Goal: Use online tool/utility: Utilize a website feature to perform a specific function

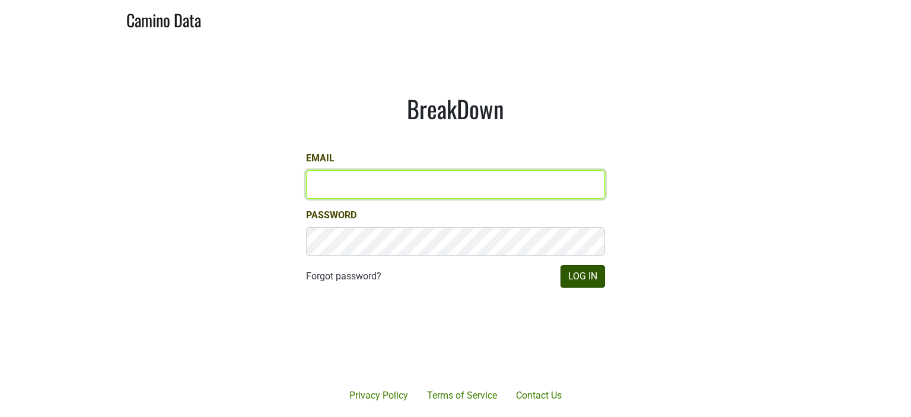
type input "[PERSON_NAME][EMAIL_ADDRESS][DOMAIN_NAME]"
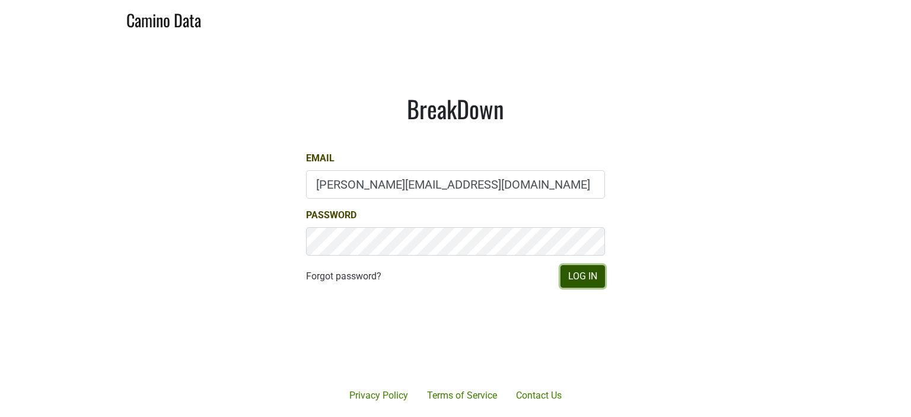
click at [586, 277] on button "Log In" at bounding box center [582, 276] width 44 height 23
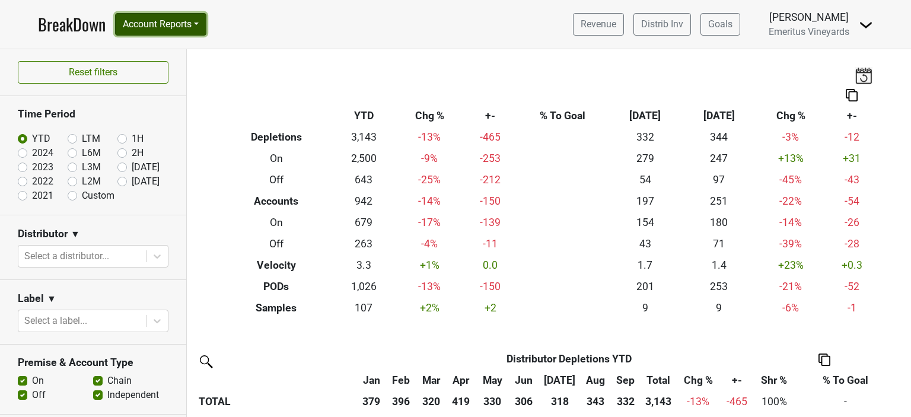
click at [160, 21] on button "Account Reports" at bounding box center [160, 24] width 91 height 23
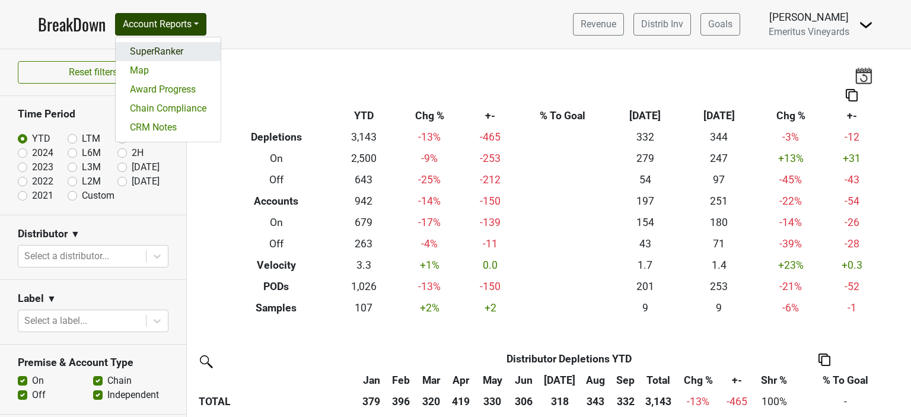
click at [146, 52] on link "SuperRanker" at bounding box center [168, 51] width 105 height 19
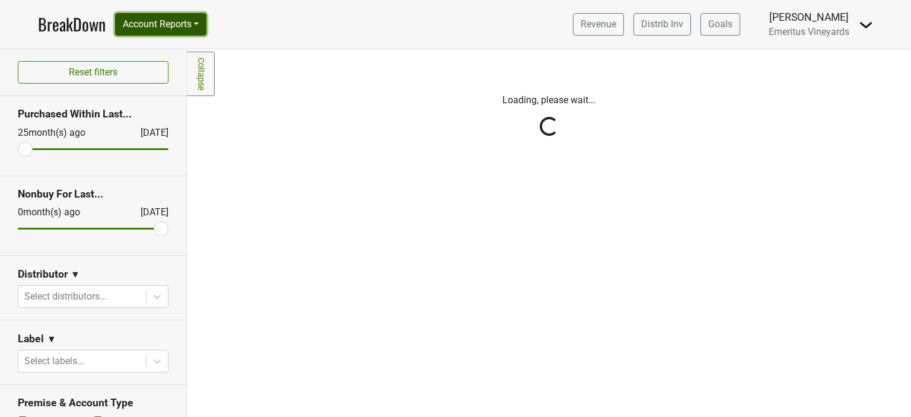
click at [152, 25] on button "Account Reports" at bounding box center [160, 24] width 91 height 23
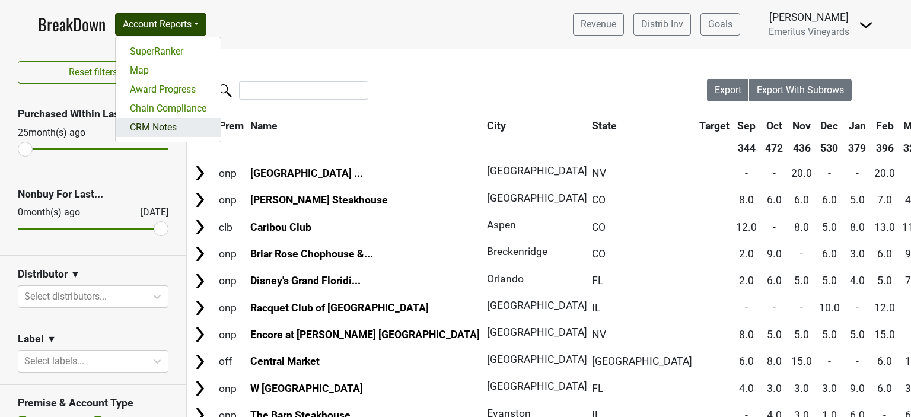
click at [152, 127] on link "CRM Notes" at bounding box center [168, 127] width 105 height 19
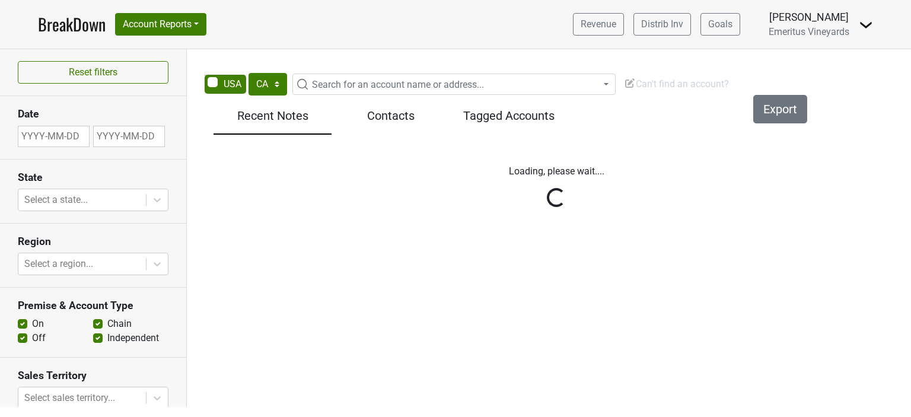
select select "CA"
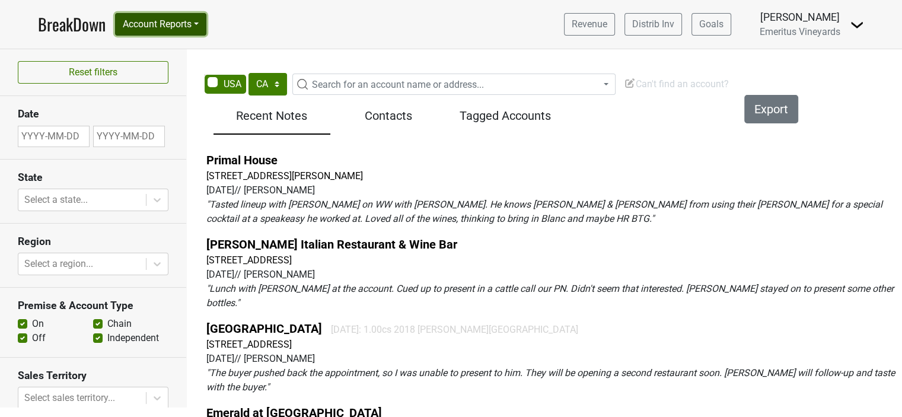
click at [180, 24] on button "Account Reports" at bounding box center [160, 24] width 91 height 23
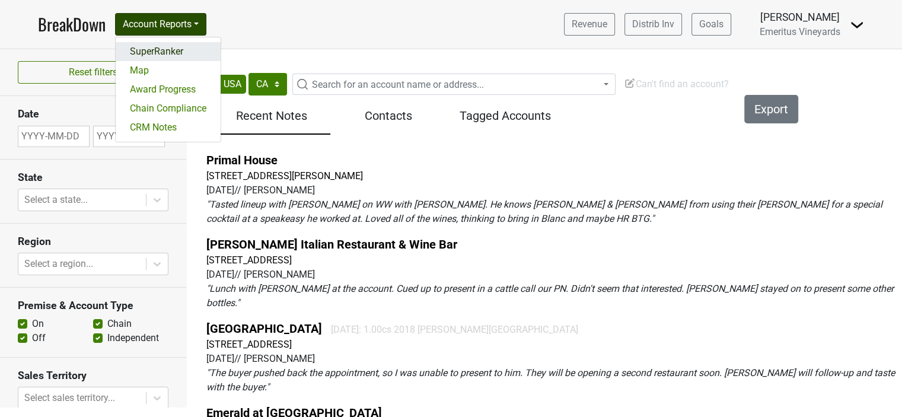
click at [168, 49] on link "SuperRanker" at bounding box center [168, 51] width 105 height 19
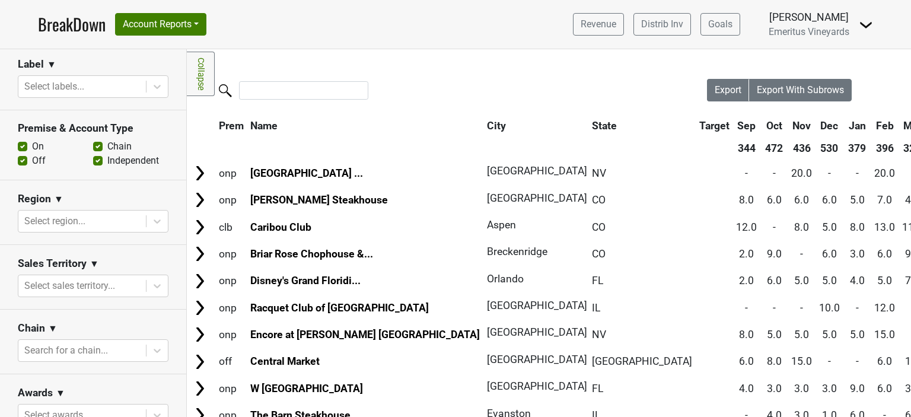
scroll to position [287, 0]
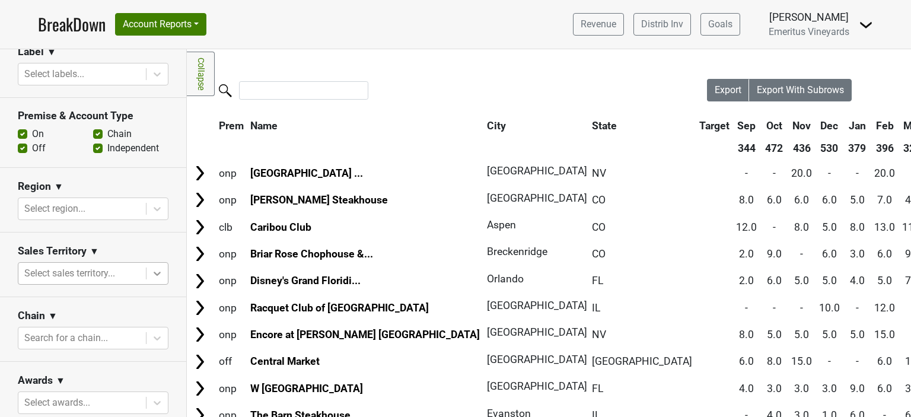
click at [151, 274] on icon at bounding box center [157, 273] width 12 height 12
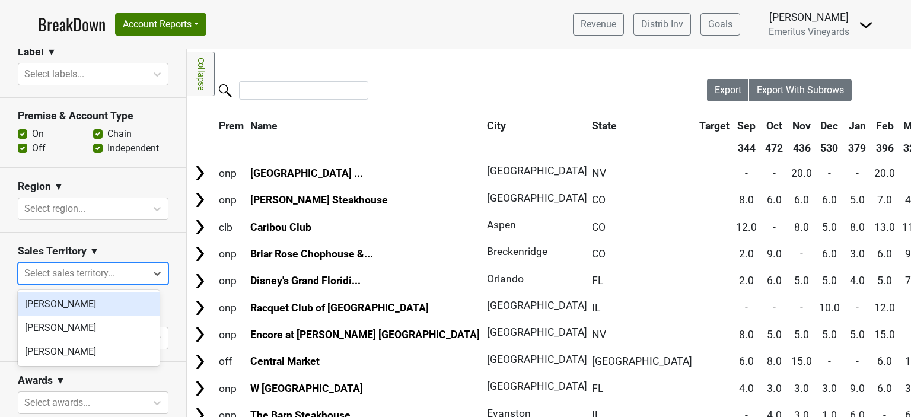
click at [124, 250] on div "Sales Territory ▼" at bounding box center [93, 253] width 151 height 18
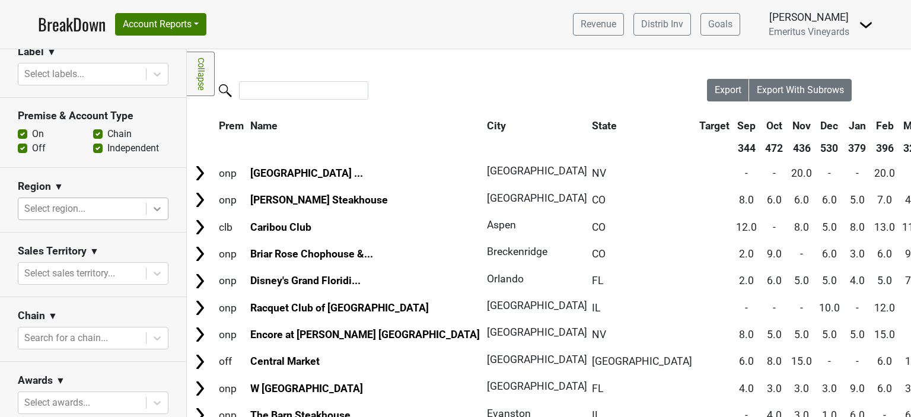
click at [151, 207] on icon at bounding box center [157, 209] width 12 height 12
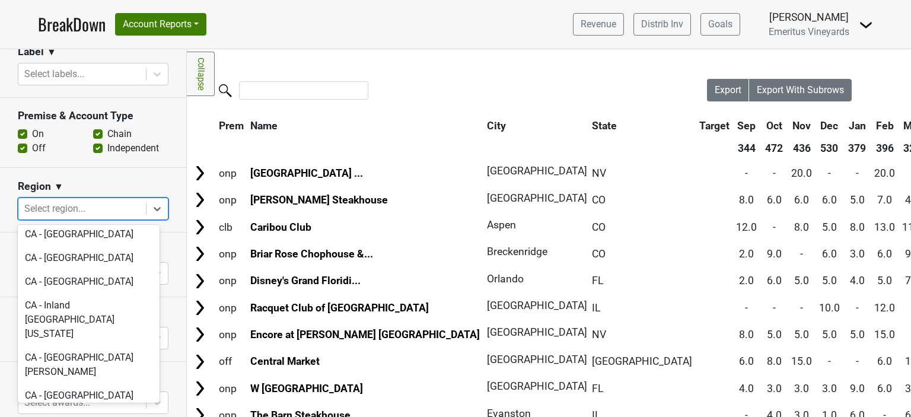
scroll to position [296, 0]
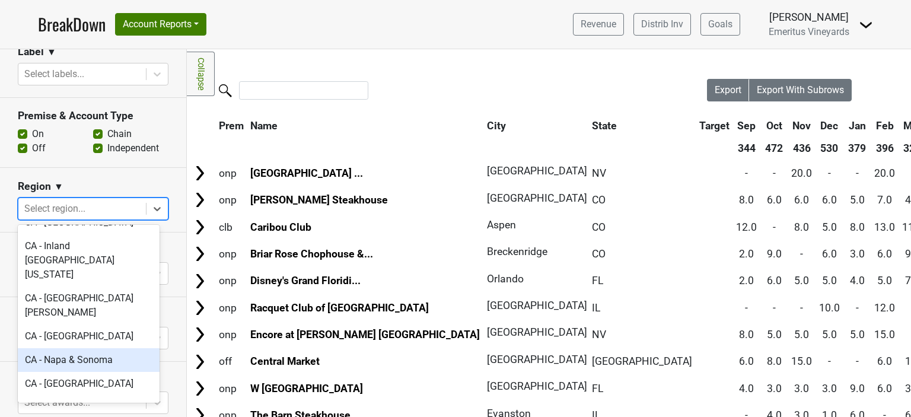
click at [85, 348] on div "CA - Napa & Sonoma" at bounding box center [89, 360] width 142 height 24
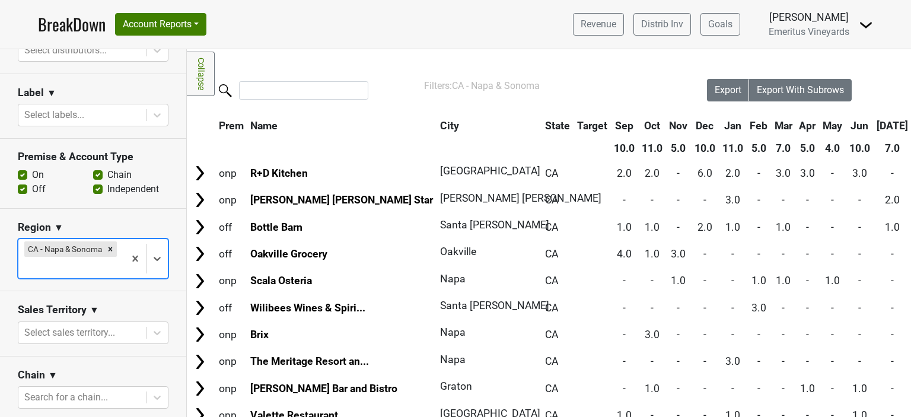
scroll to position [167, 0]
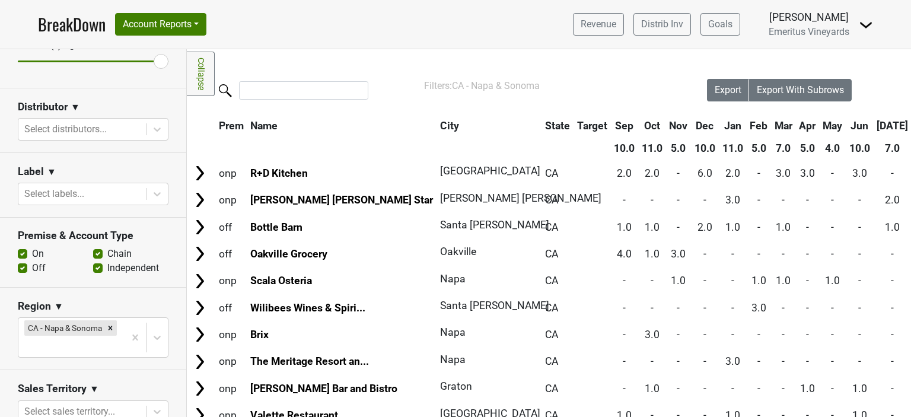
click at [32, 269] on label "Off" at bounding box center [39, 268] width 14 height 14
click at [25, 269] on input "Off" at bounding box center [22, 267] width 9 height 12
checkbox input "false"
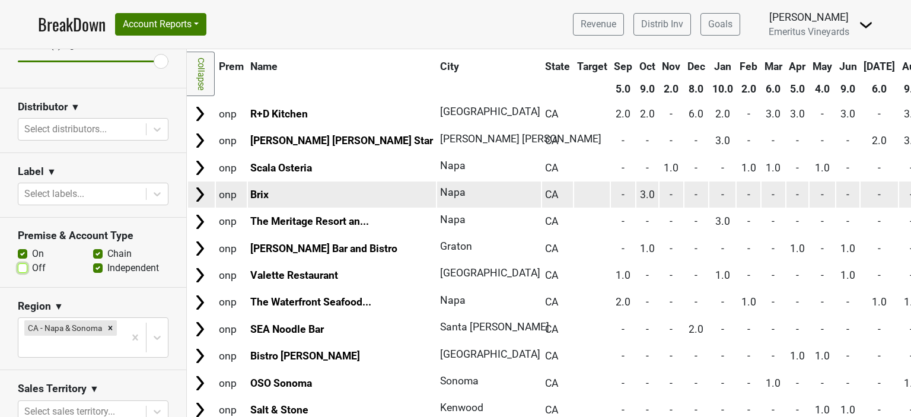
scroll to position [0, 0]
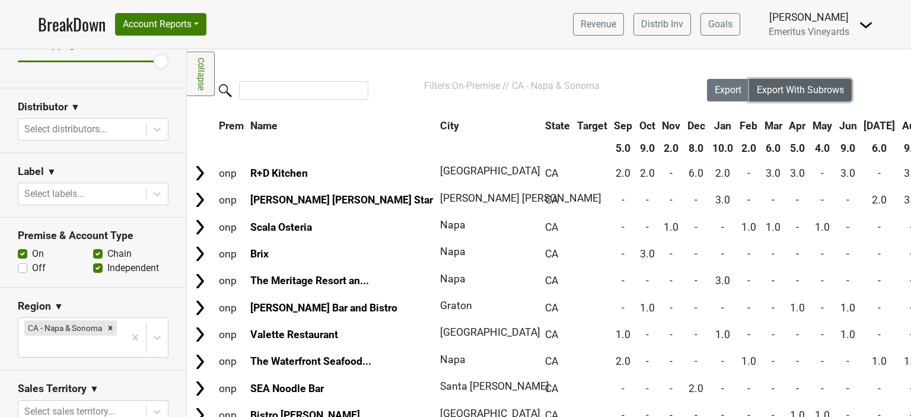
click at [769, 88] on span "Export With Subrows" at bounding box center [799, 89] width 87 height 11
